Goal: Information Seeking & Learning: Learn about a topic

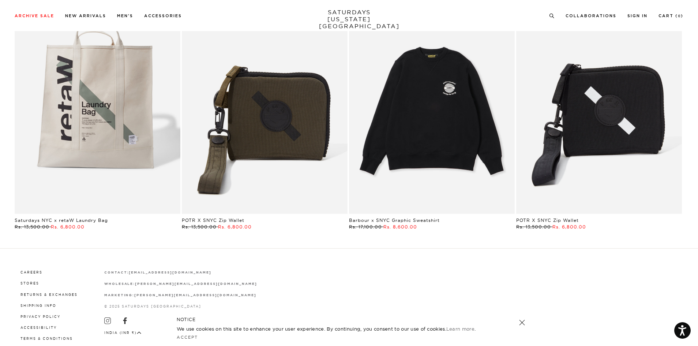
scroll to position [1753, 0]
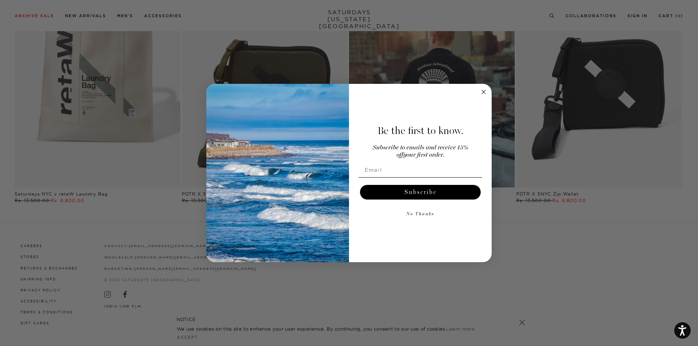
click at [484, 94] on icon "Close dialog" at bounding box center [484, 92] width 4 height 4
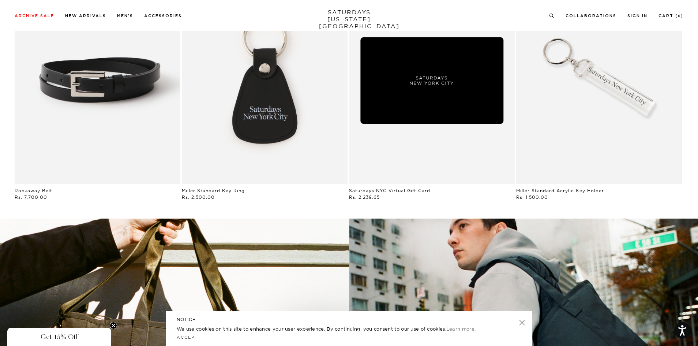
scroll to position [1094, 0]
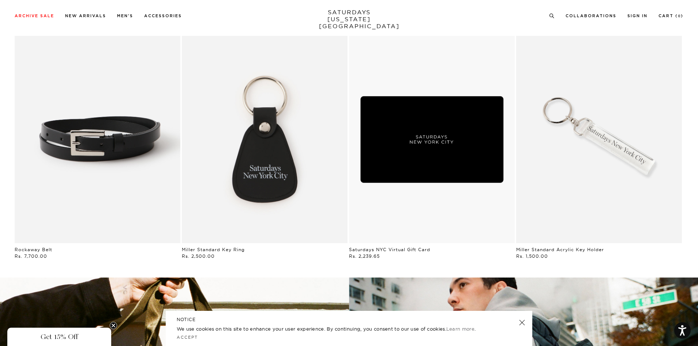
click at [524, 318] on div "NOTICE We use cookies on this site to enhance your user experience. By continui…" at bounding box center [349, 328] width 367 height 35
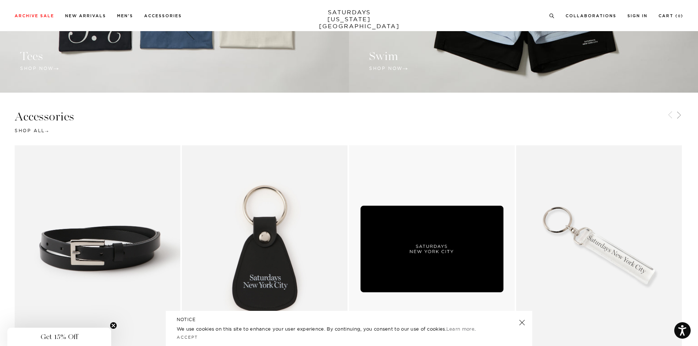
scroll to position [984, 0]
click at [524, 320] on link at bounding box center [522, 322] width 10 height 10
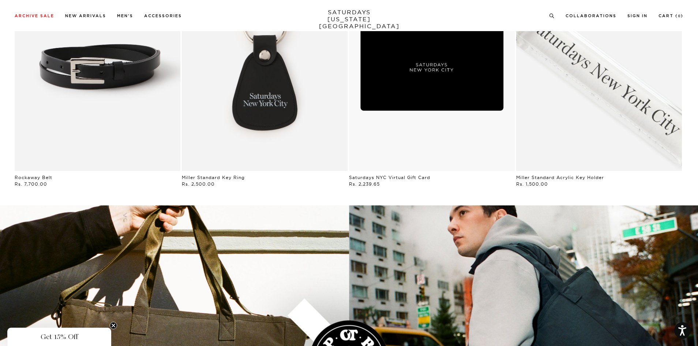
scroll to position [1025, 0]
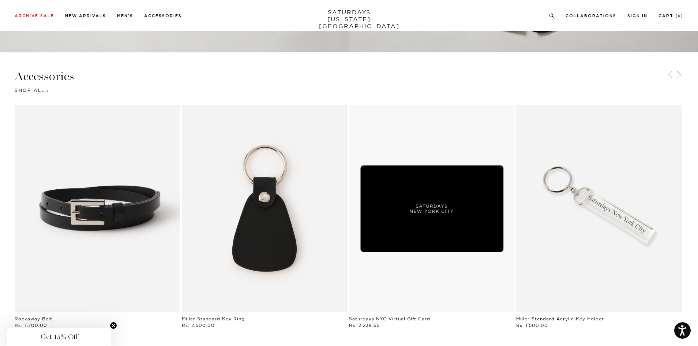
click at [265, 227] on link "Black | Miller Standard Key Ring | Saturdays NYC" at bounding box center [265, 208] width 166 height 207
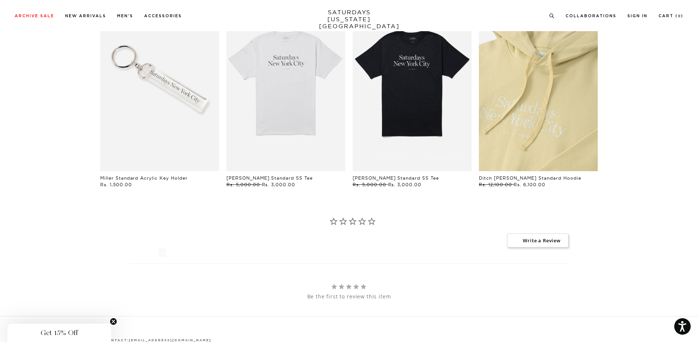
scroll to position [620, 0]
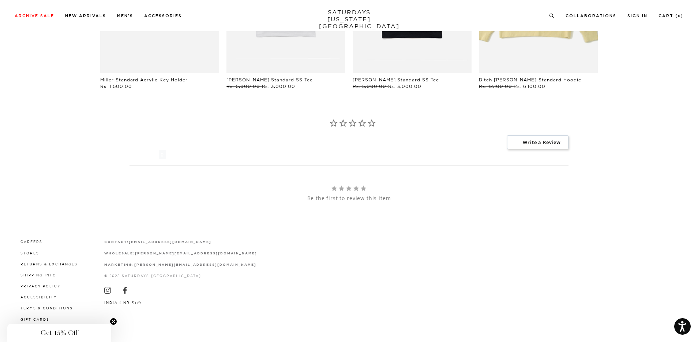
click at [116, 322] on circle "Close teaser" at bounding box center [113, 321] width 7 height 7
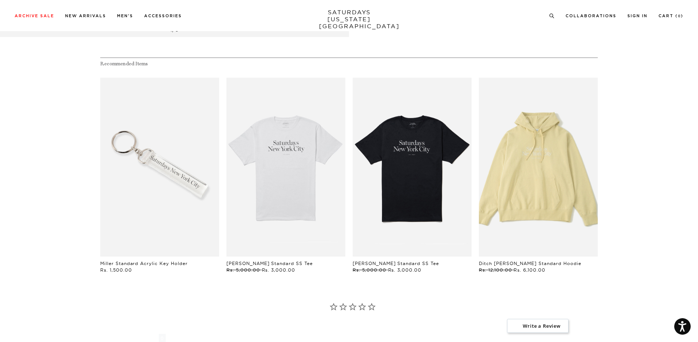
scroll to position [437, 0]
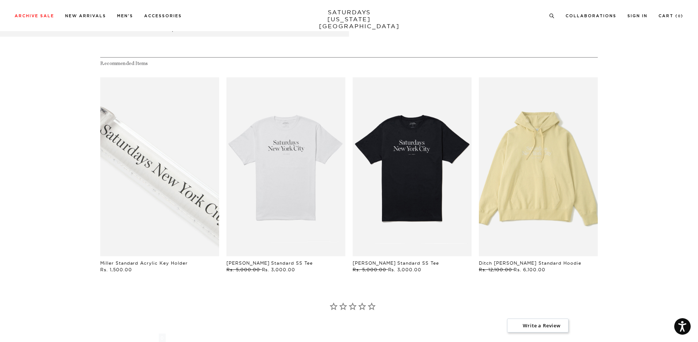
click at [165, 195] on link "files/IMG_3570_bbedd0ba-85c2-4588-b202-c878fc2e2b87.jpg" at bounding box center [159, 166] width 119 height 179
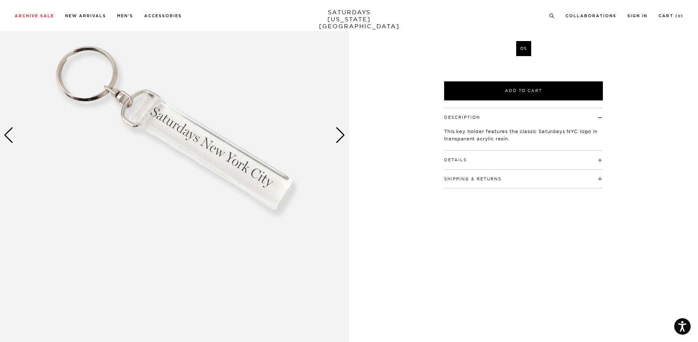
scroll to position [108, 0]
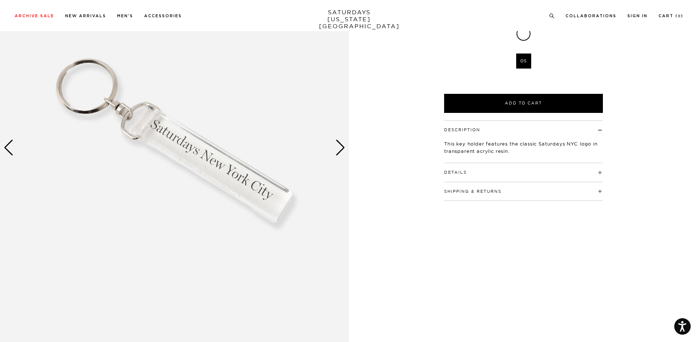
click at [347, 146] on img at bounding box center [174, 147] width 349 height 437
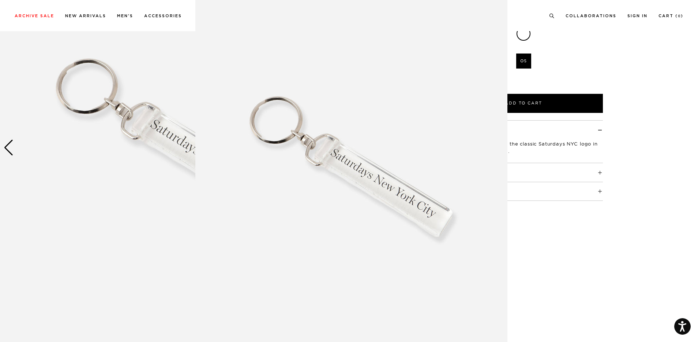
scroll to position [14, 0]
click at [609, 148] on figure at bounding box center [349, 171] width 698 height 342
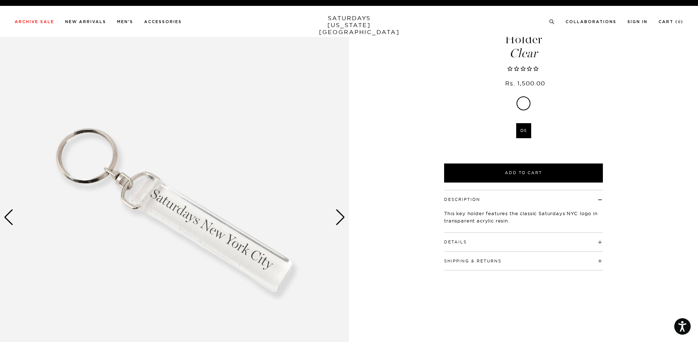
scroll to position [0, 0]
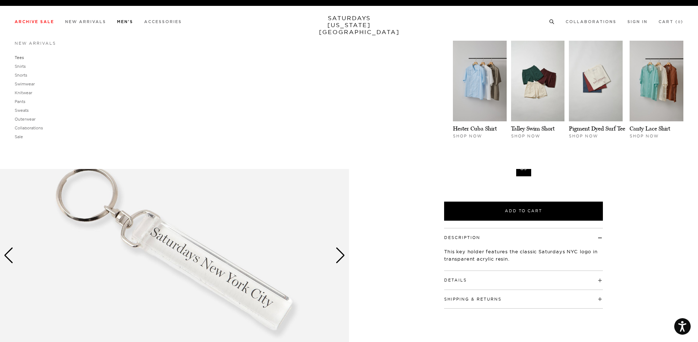
click at [19, 59] on link "Tees" at bounding box center [19, 57] width 9 height 5
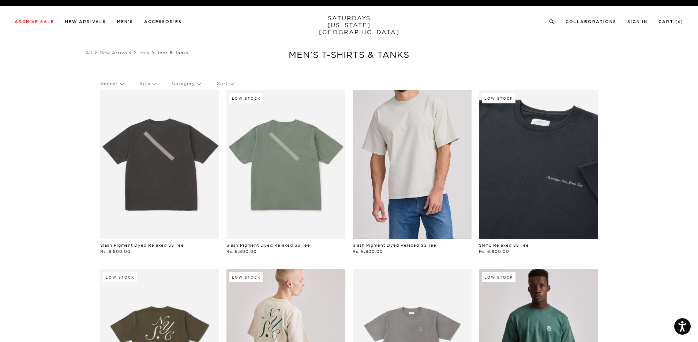
click at [408, 154] on link at bounding box center [412, 164] width 119 height 149
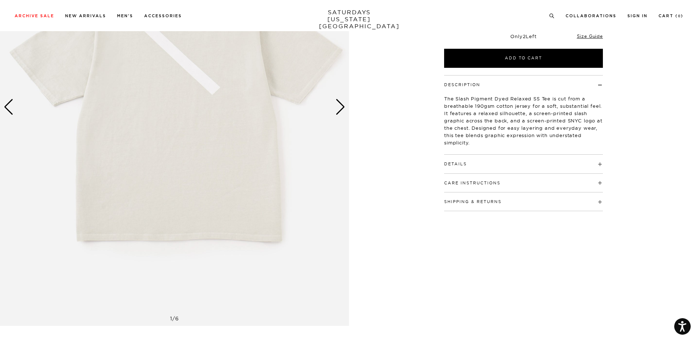
scroll to position [144, 0]
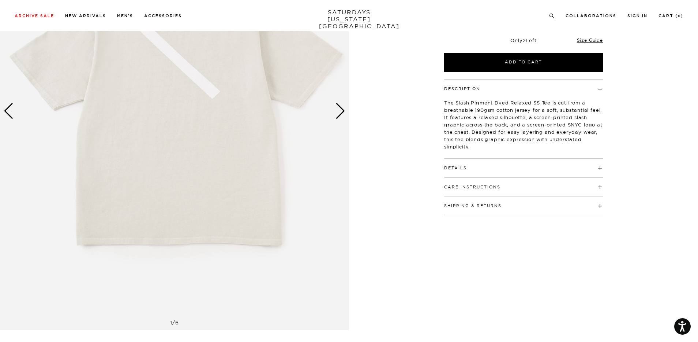
click at [577, 167] on h4 "Details" at bounding box center [523, 165] width 159 height 12
click at [574, 180] on h4 "Care Instructions" at bounding box center [523, 184] width 159 height 12
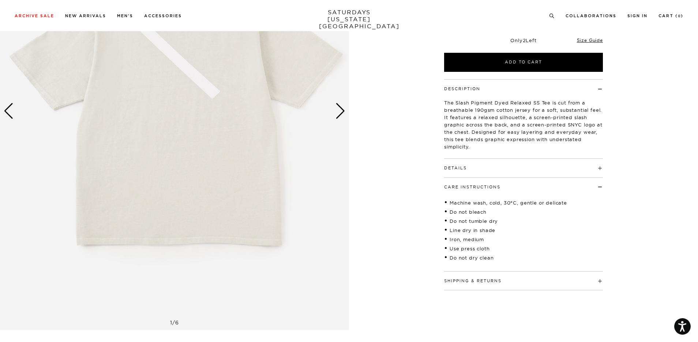
click at [574, 180] on h4 "Care Instructions" at bounding box center [523, 184] width 159 height 12
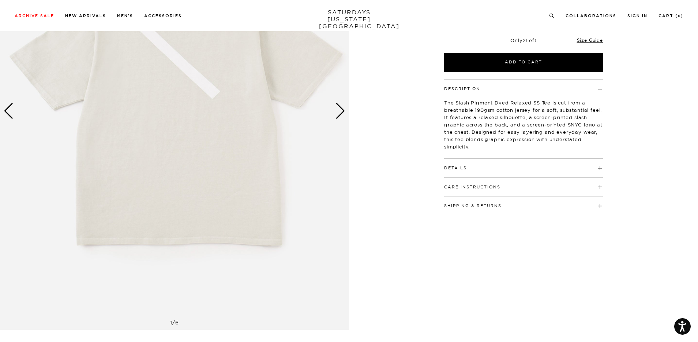
click at [572, 204] on h4 "Shipping & Returns" at bounding box center [523, 202] width 159 height 12
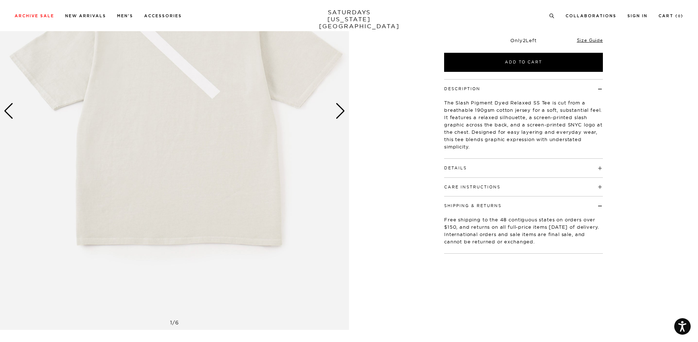
click at [572, 204] on h4 "Shipping & Returns" at bounding box center [523, 202] width 159 height 12
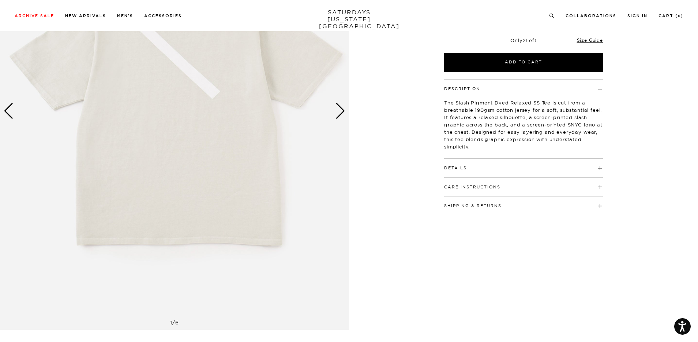
click at [572, 187] on h4 "Care Instructions" at bounding box center [523, 184] width 159 height 12
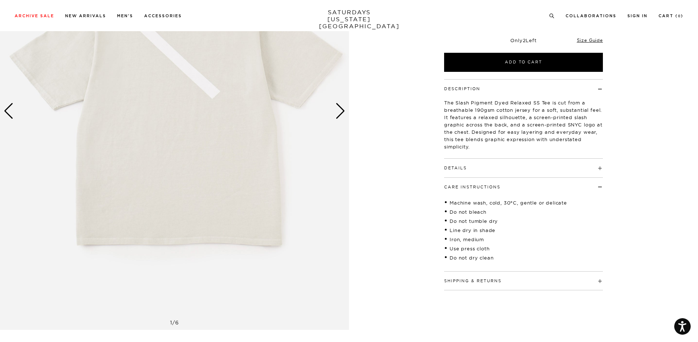
click at [572, 186] on h4 "Care Instructions" at bounding box center [523, 184] width 159 height 12
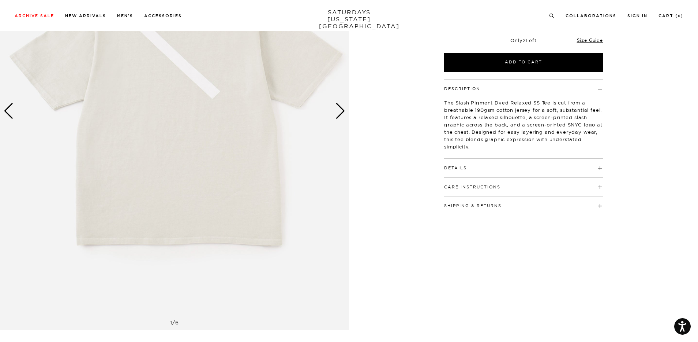
click at [574, 170] on h4 "Details" at bounding box center [523, 165] width 159 height 12
click at [576, 89] on h4 "Description" at bounding box center [523, 85] width 159 height 12
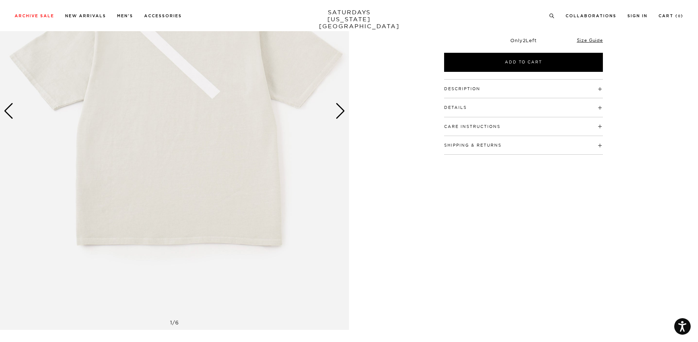
click at [576, 89] on h4 "Description" at bounding box center [523, 85] width 159 height 12
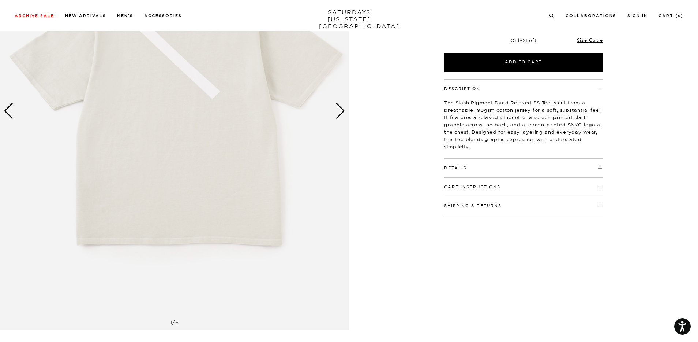
click at [577, 168] on h4 "Details" at bounding box center [523, 165] width 159 height 12
click at [574, 192] on div "Care Instructions Machine wash, cold, 30°C, gentle or delicate Do not bleach Do…" at bounding box center [523, 187] width 159 height 19
click at [574, 183] on h4 "Care Instructions" at bounding box center [523, 184] width 159 height 12
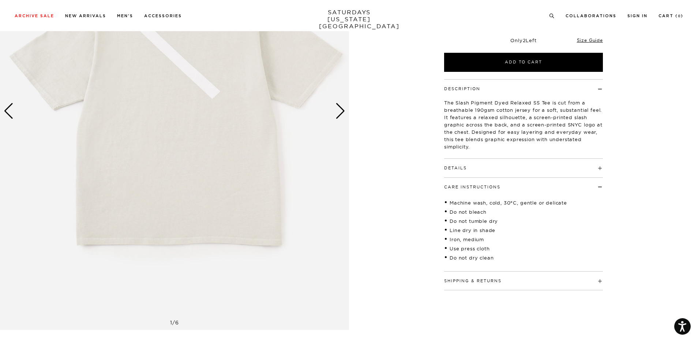
click at [574, 183] on h4 "Care Instructions" at bounding box center [523, 184] width 159 height 12
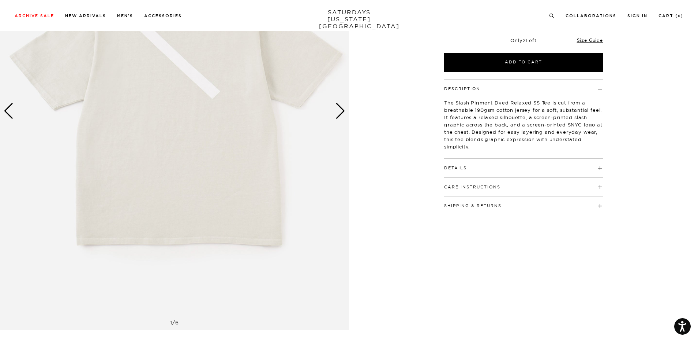
click at [573, 201] on h4 "Shipping & Returns" at bounding box center [523, 202] width 159 height 12
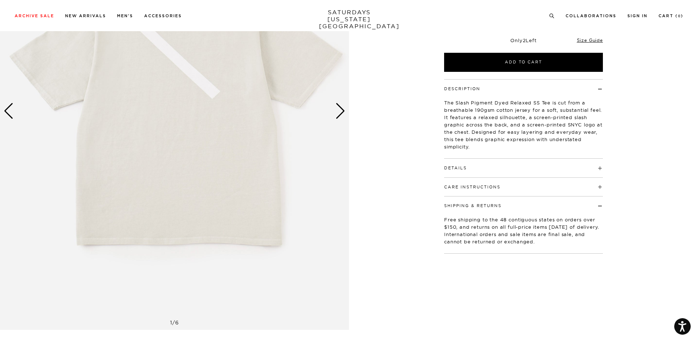
click at [573, 201] on h4 "Shipping & Returns" at bounding box center [523, 202] width 159 height 12
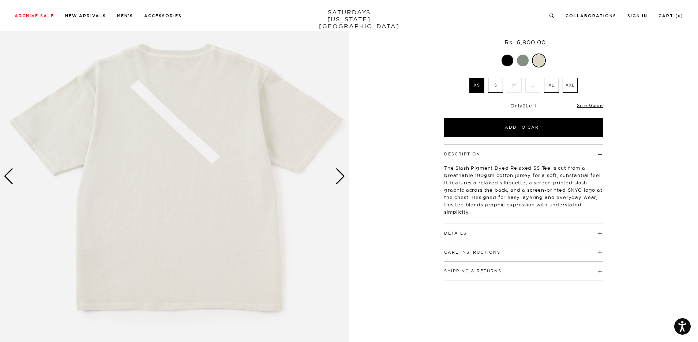
scroll to position [0, 0]
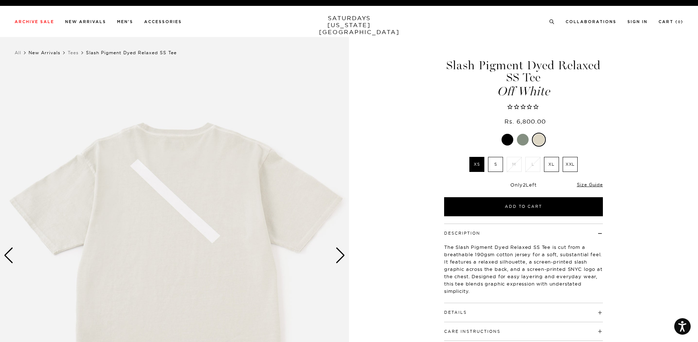
click at [44, 55] on link "New Arrivals" at bounding box center [45, 52] width 32 height 5
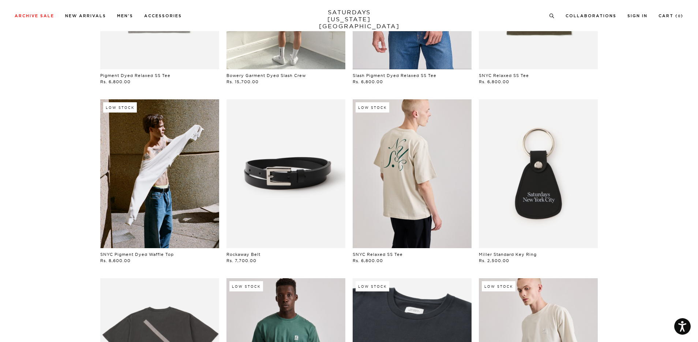
scroll to position [168, 0]
